Goal: Transaction & Acquisition: Purchase product/service

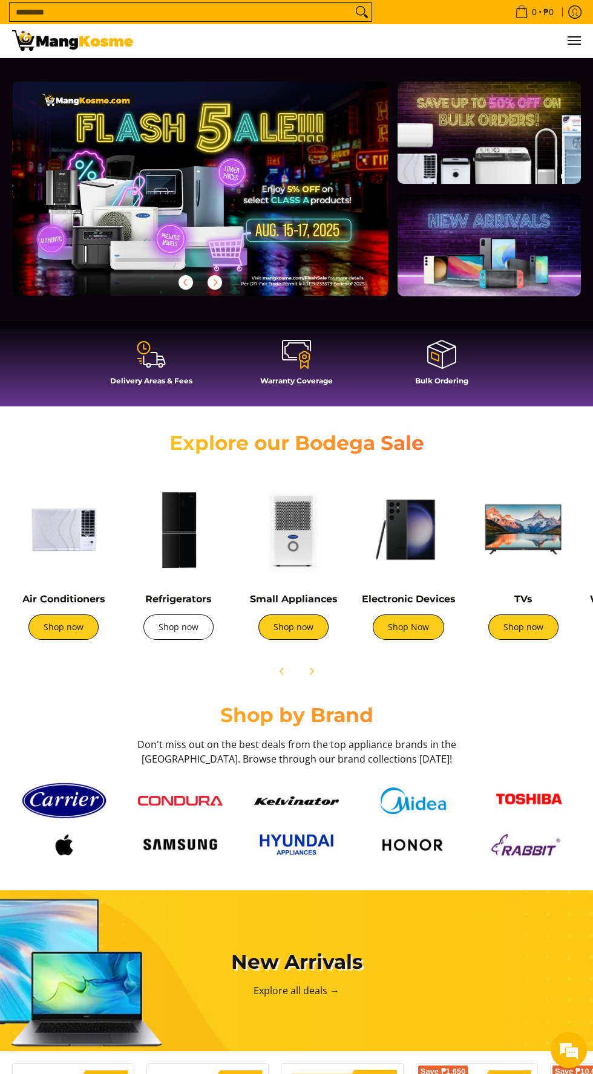
click at [169, 620] on link "Shop now" at bounding box center [178, 626] width 70 height 25
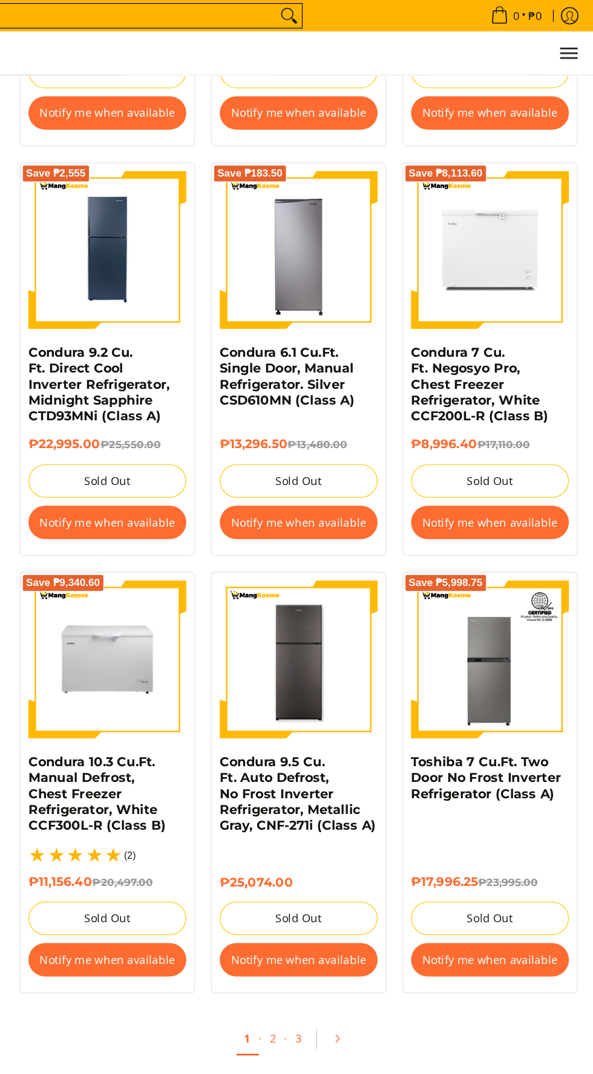
scroll to position [2011, 0]
